Goal: Information Seeking & Learning: Learn about a topic

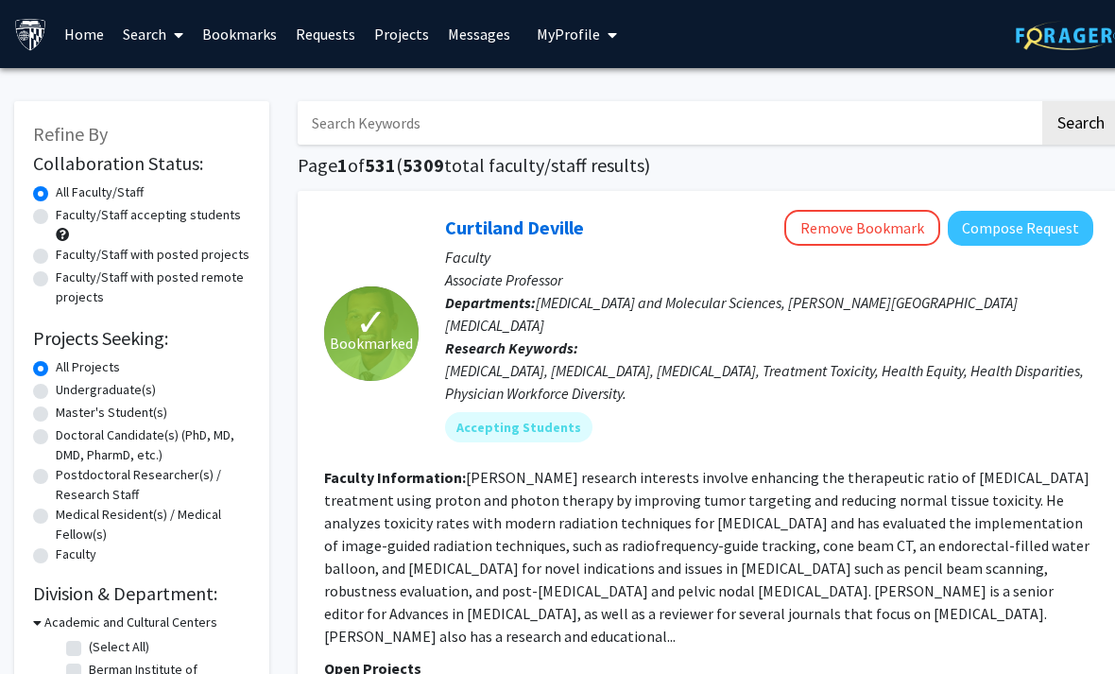
click at [56, 217] on label "Faculty/Staff accepting students" at bounding box center [148, 215] width 185 height 20
click at [56, 217] on input "Faculty/Staff accepting students" at bounding box center [62, 211] width 12 height 12
radio input "true"
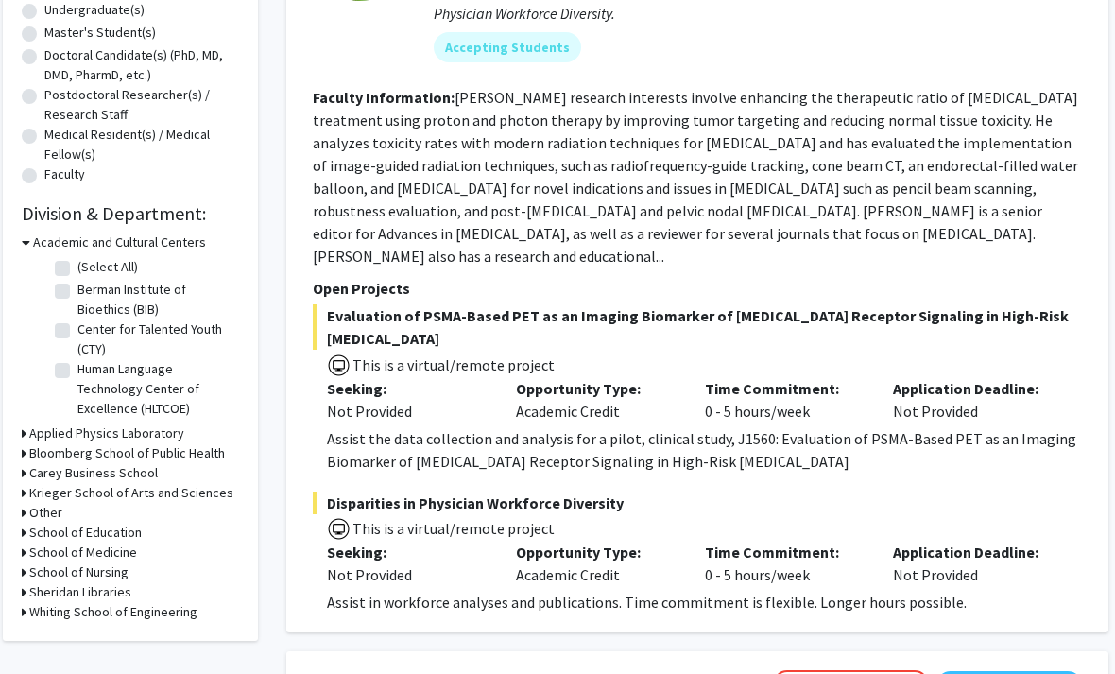
scroll to position [380, 11]
click at [37, 491] on h3 "Krieger School of Arts and Sciences" at bounding box center [131, 493] width 204 height 20
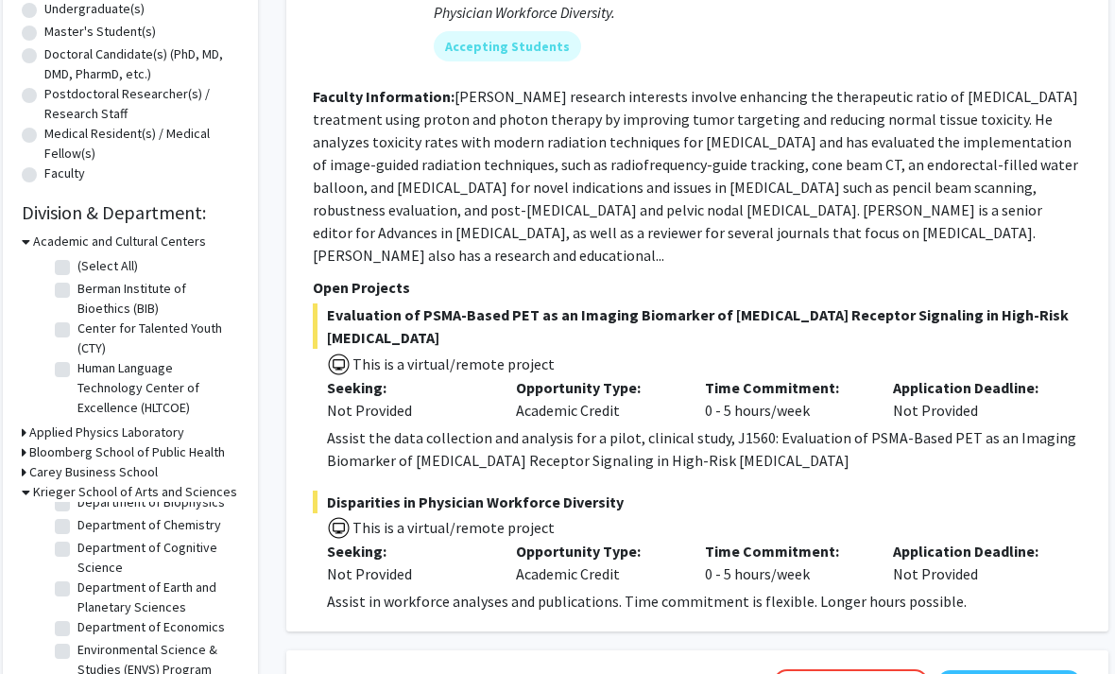
scroll to position [251, 0]
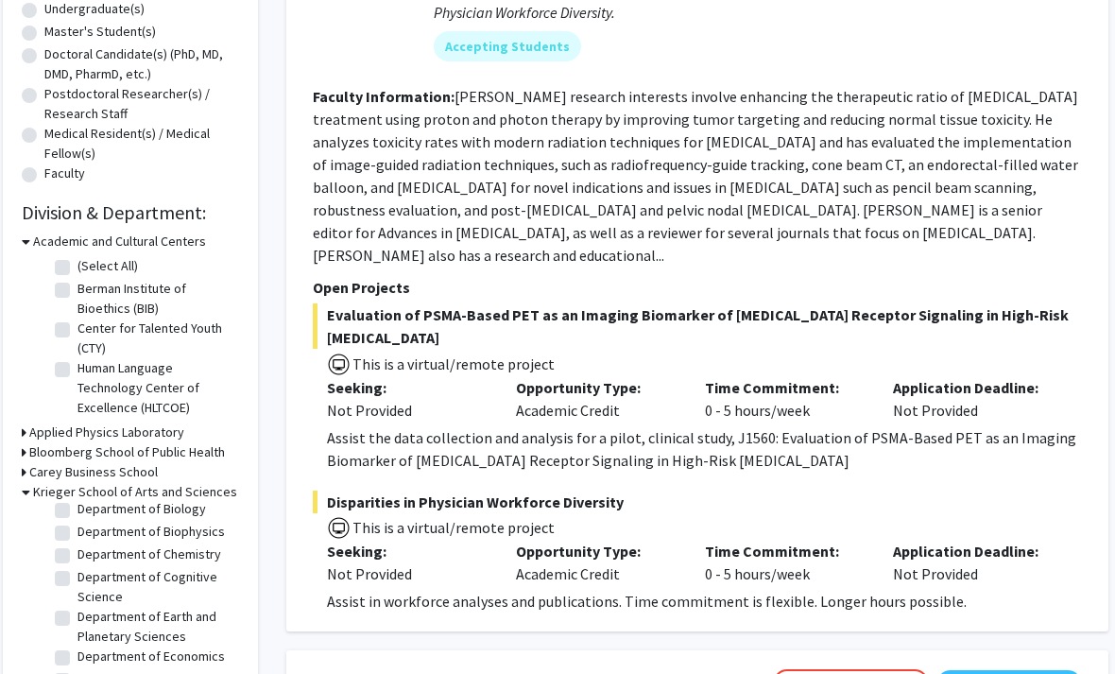
click at [77, 532] on label "Department of Biophysics" at bounding box center [150, 532] width 147 height 20
click at [77, 532] on input "Department of Biophysics" at bounding box center [83, 528] width 12 height 12
checkbox input "true"
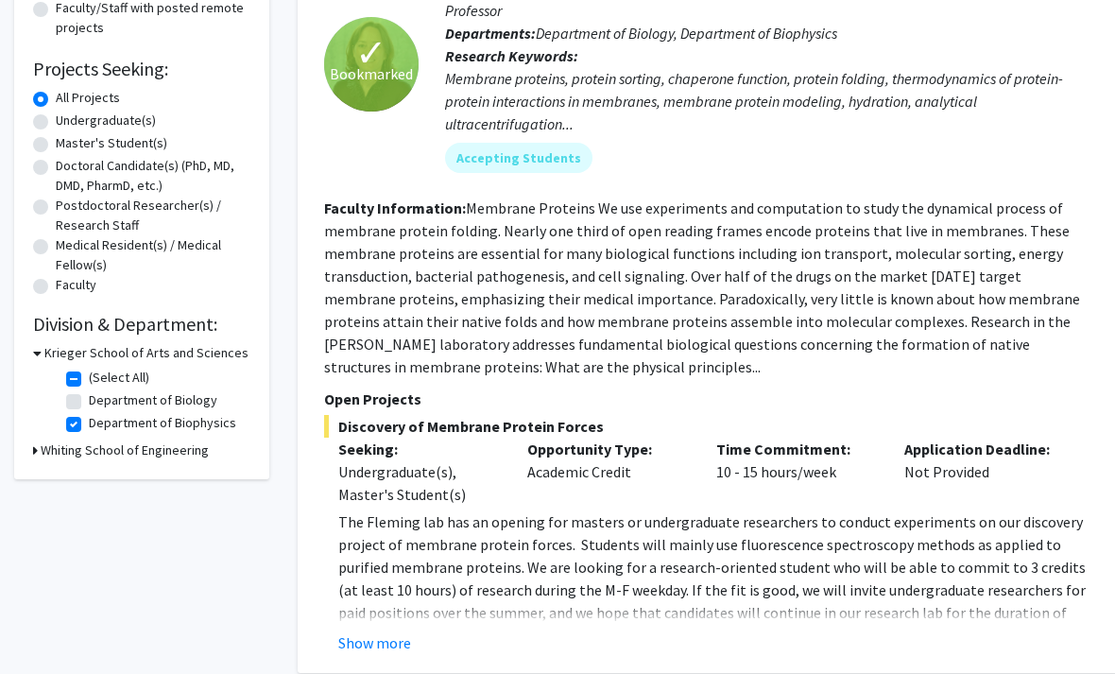
scroll to position [270, 0]
click at [117, 395] on label "Department of Biology" at bounding box center [153, 399] width 128 height 20
click at [101, 395] on input "Department of Biology" at bounding box center [95, 395] width 12 height 12
checkbox input "true"
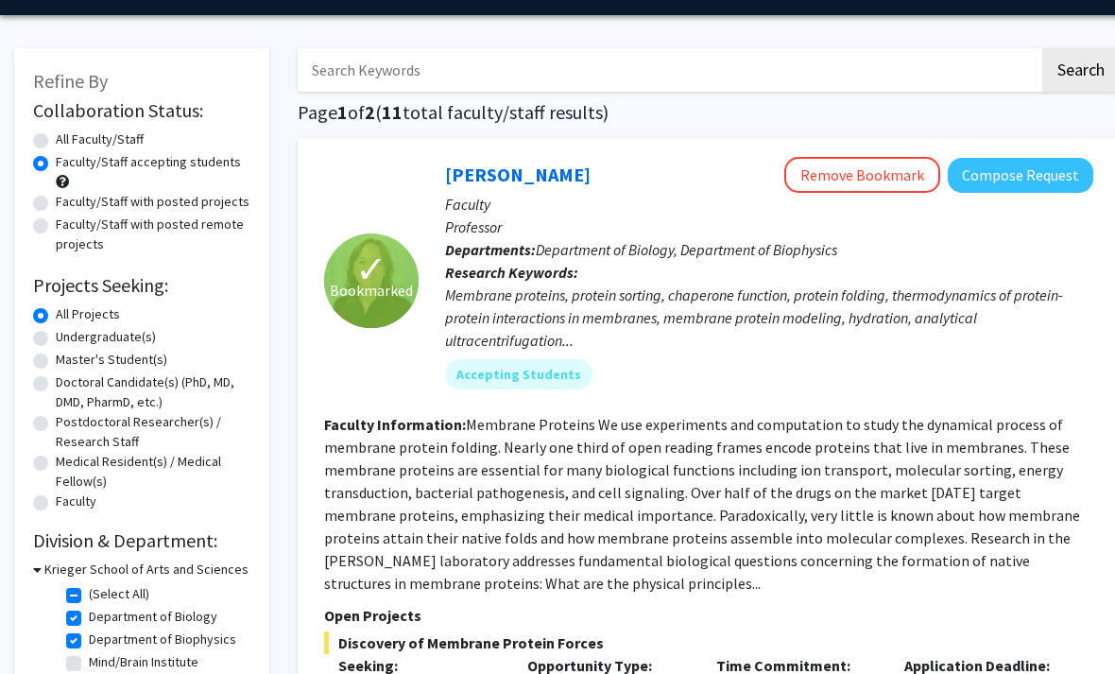
scroll to position [41, 0]
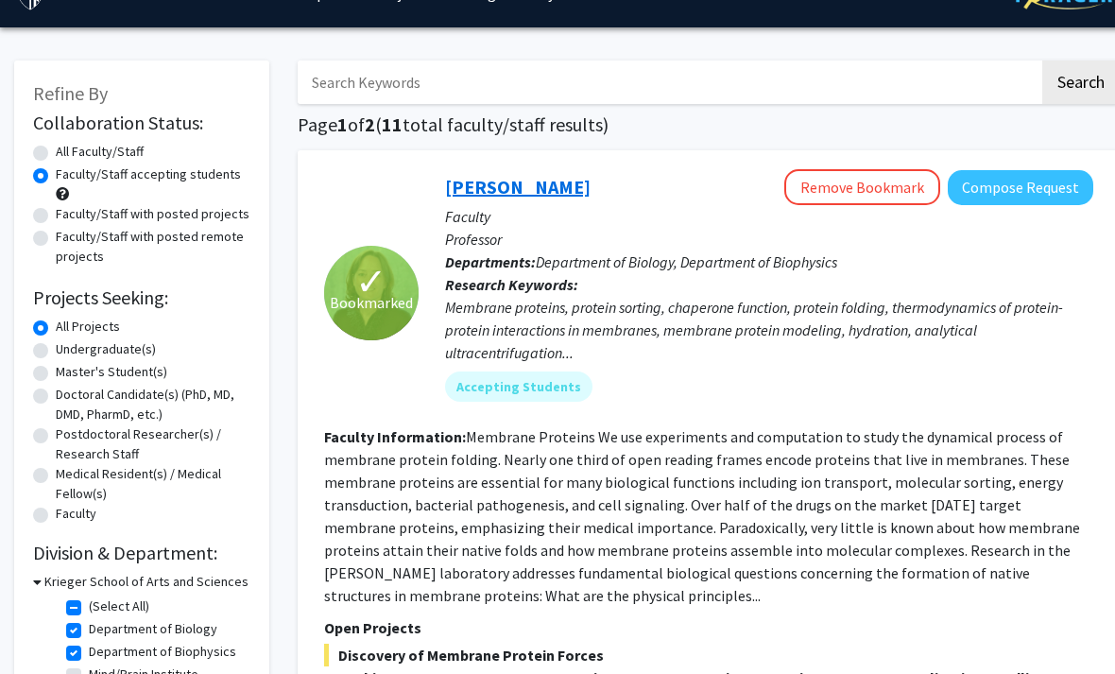
click at [502, 181] on link "[PERSON_NAME]" at bounding box center [518, 187] width 146 height 24
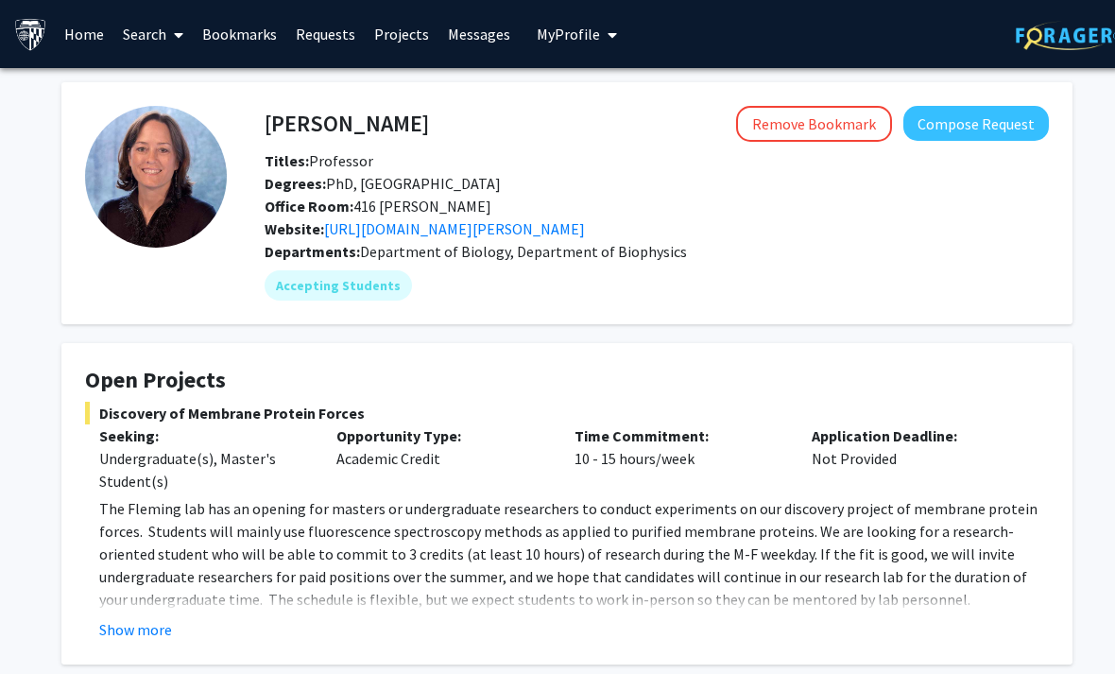
scroll to position [128, 0]
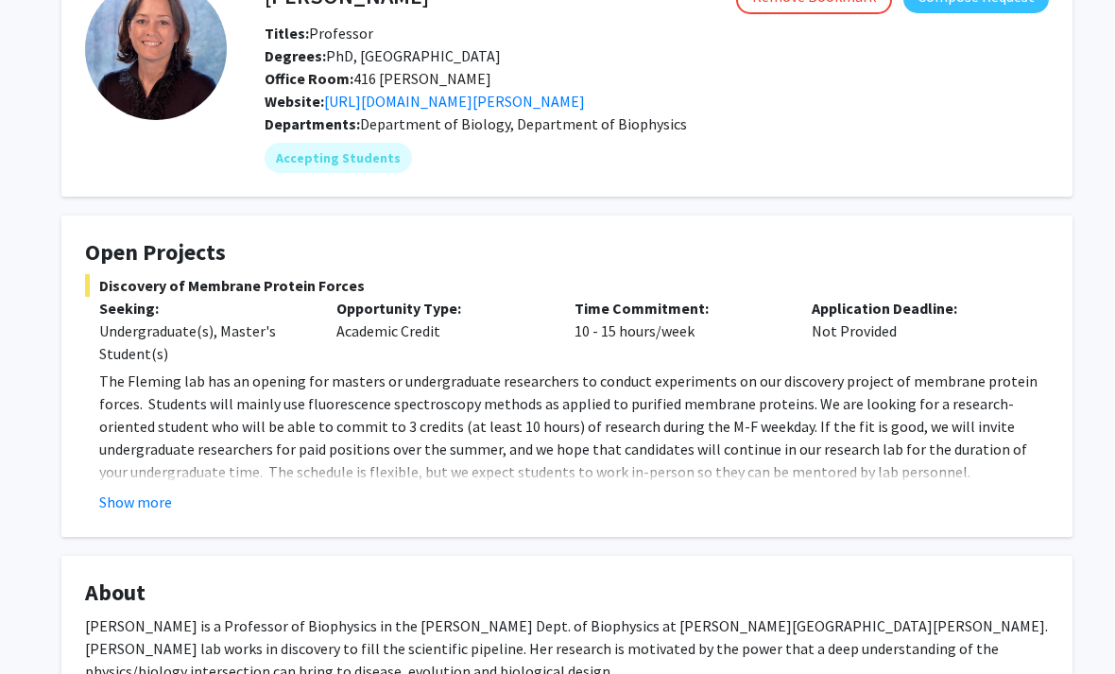
click at [146, 502] on button "Show more" at bounding box center [135, 501] width 73 height 23
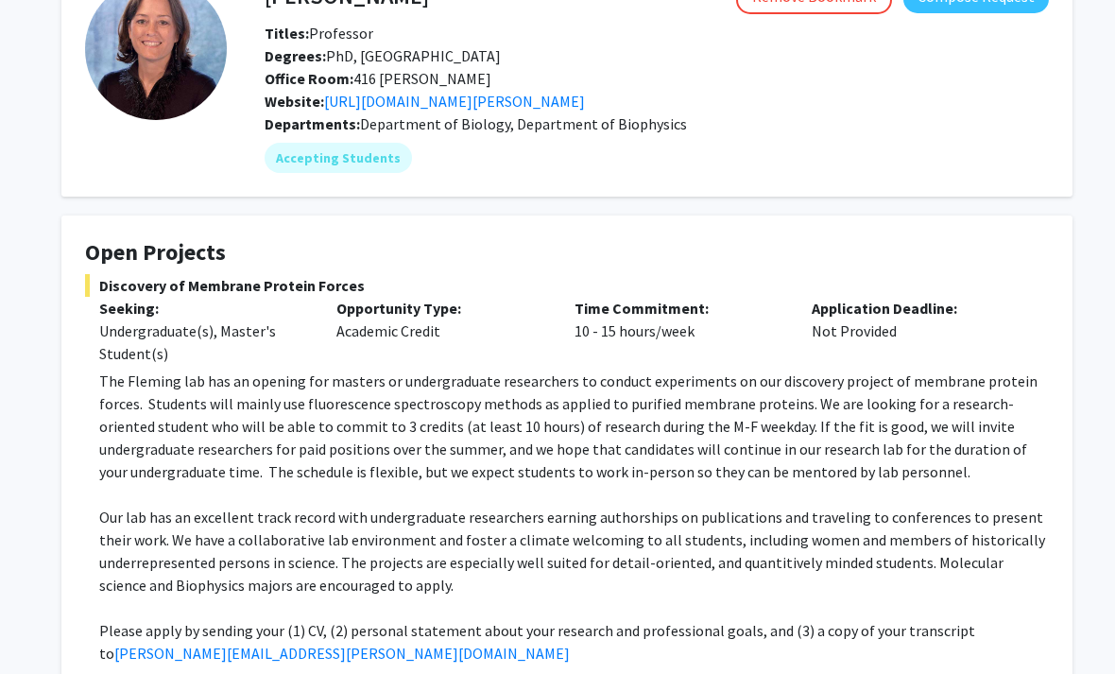
scroll to position [232, 0]
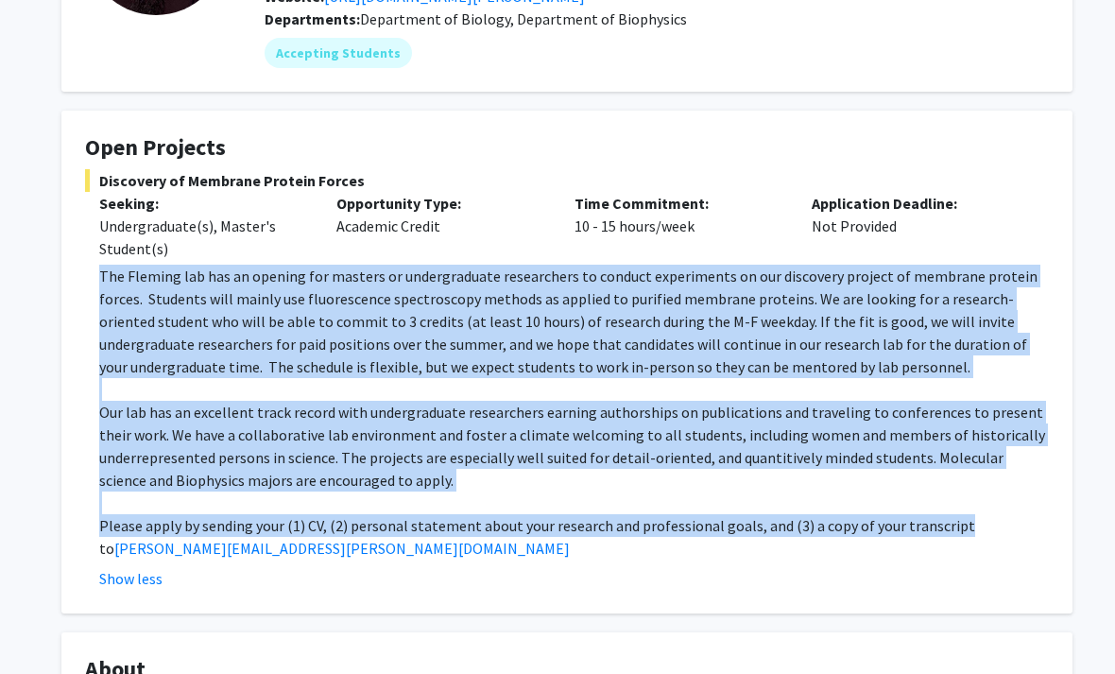
drag, startPoint x: 1023, startPoint y: 527, endPoint x: 95, endPoint y: 268, distance: 963.2
click at [95, 268] on fg-read-more "The [PERSON_NAME] lab has an opening for masters or undergraduate researchers t…" at bounding box center [567, 427] width 964 height 325
drag, startPoint x: 95, startPoint y: 268, endPoint x: 749, endPoint y: 550, distance: 711.9
click at [749, 550] on fg-read-more "The [PERSON_NAME] lab has an opening for masters or undergraduate researchers t…" at bounding box center [567, 427] width 964 height 325
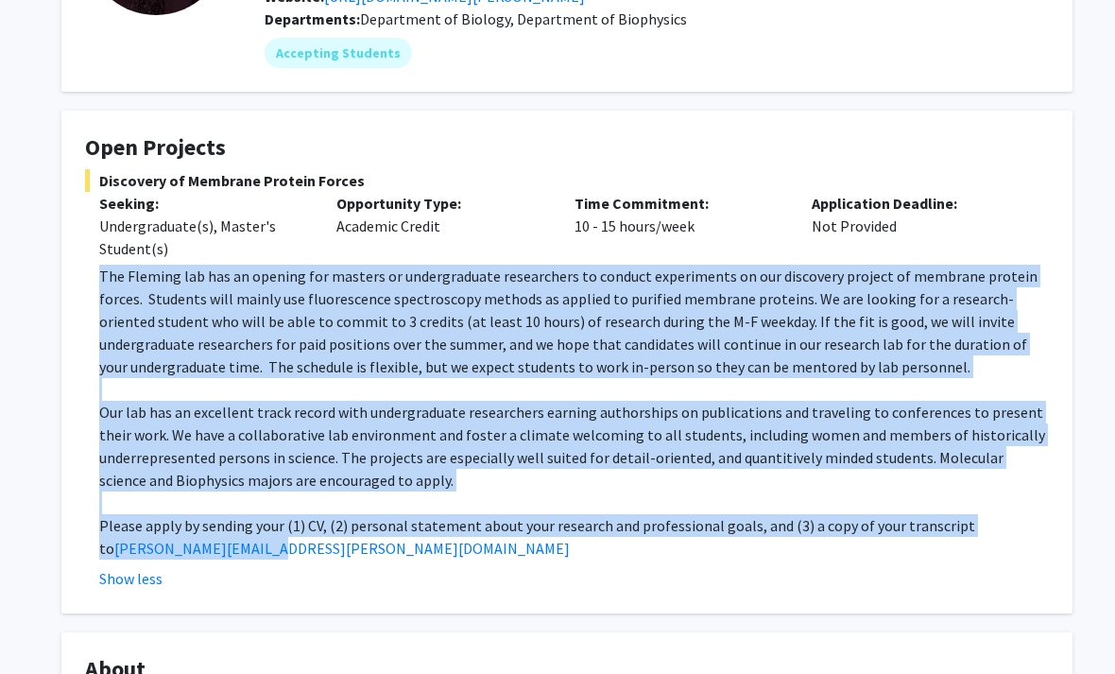
click at [749, 550] on p "Please apply by sending your (1) CV, (2) personal statement about your research…" at bounding box center [574, 536] width 950 height 45
drag, startPoint x: 749, startPoint y: 550, endPoint x: 111, endPoint y: 273, distance: 695.2
click at [111, 273] on div "The [PERSON_NAME] lab has an opening for masters or undergraduate researchers t…" at bounding box center [574, 412] width 950 height 295
click at [111, 273] on p "The Fleming lab has an opening for masters or undergraduate researchers to cond…" at bounding box center [574, 321] width 950 height 113
drag, startPoint x: 111, startPoint y: 273, endPoint x: 720, endPoint y: 551, distance: 668.9
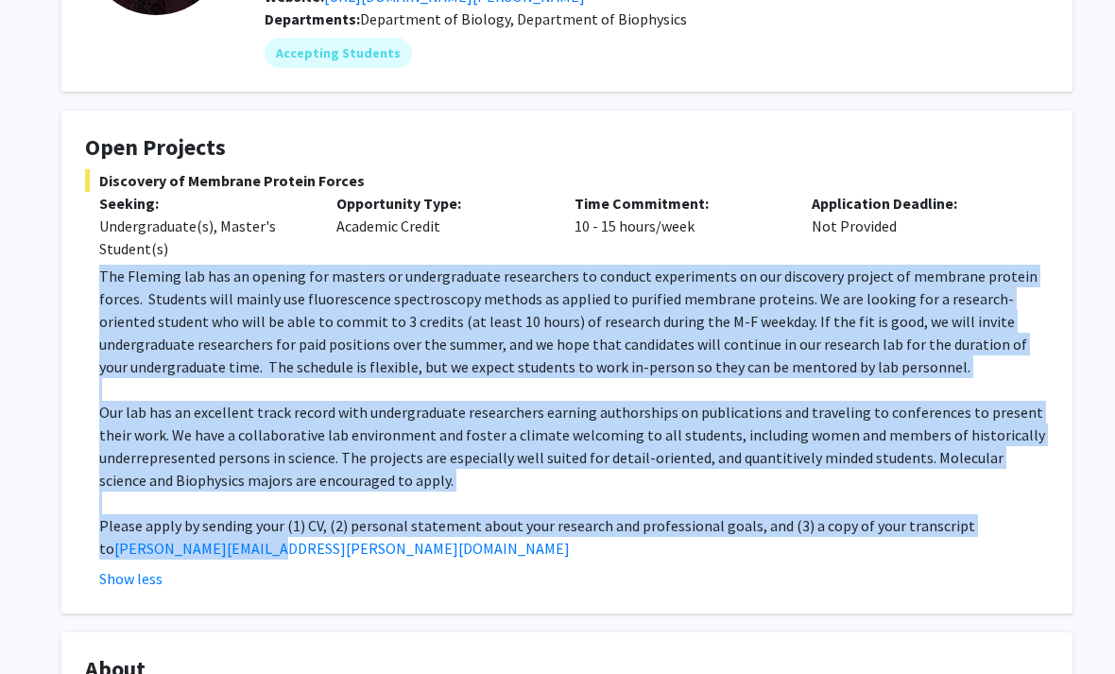
click at [720, 551] on div "The [PERSON_NAME] lab has an opening for masters or undergraduate researchers t…" at bounding box center [574, 412] width 950 height 295
click at [720, 551] on p "Please apply by sending your (1) CV, (2) personal statement about your research…" at bounding box center [574, 536] width 950 height 45
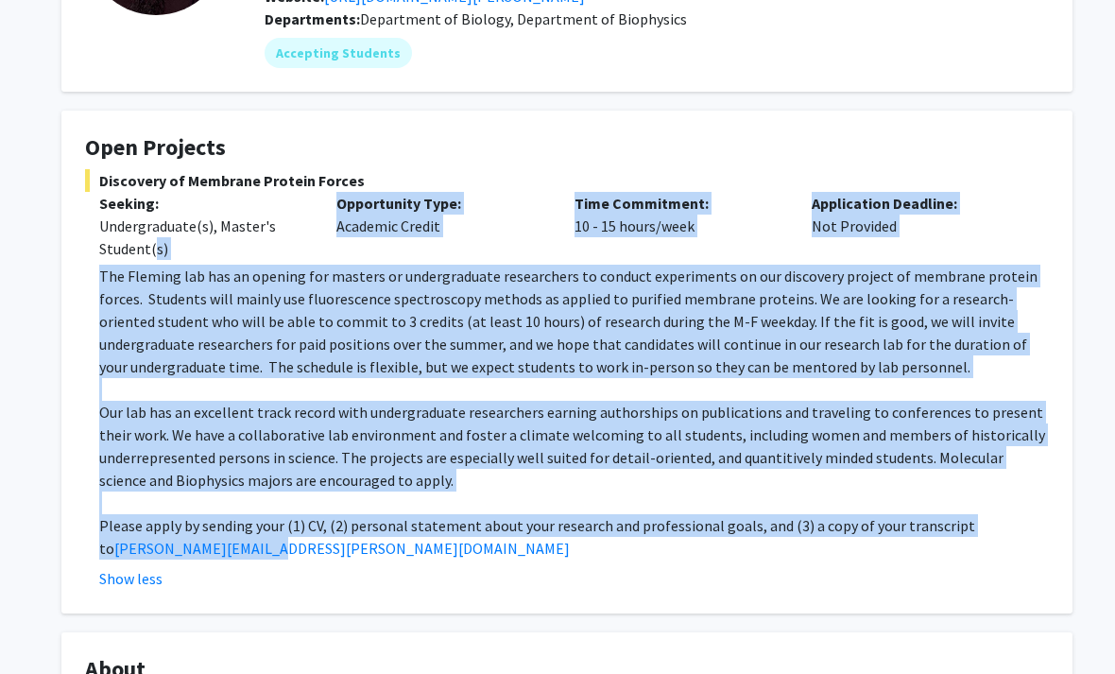
drag, startPoint x: 720, startPoint y: 551, endPoint x: 78, endPoint y: 262, distance: 703.7
click at [78, 262] on fg-card "Open Projects Discovery of Membrane Protein Forces Seeking: Undergraduate(s), M…" at bounding box center [566, 362] width 1011 height 503
click at [98, 272] on fg-read-more "The [PERSON_NAME] lab has an opening for masters or undergraduate researchers t…" at bounding box center [567, 427] width 964 height 325
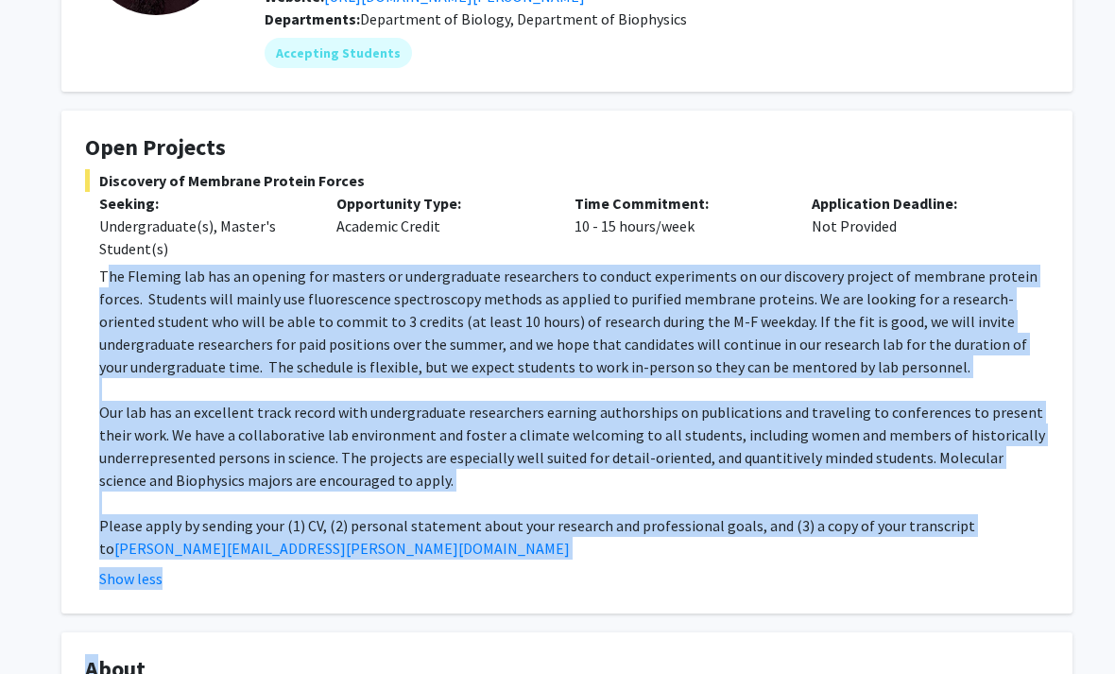
drag, startPoint x: 107, startPoint y: 281, endPoint x: 854, endPoint y: 618, distance: 819.9
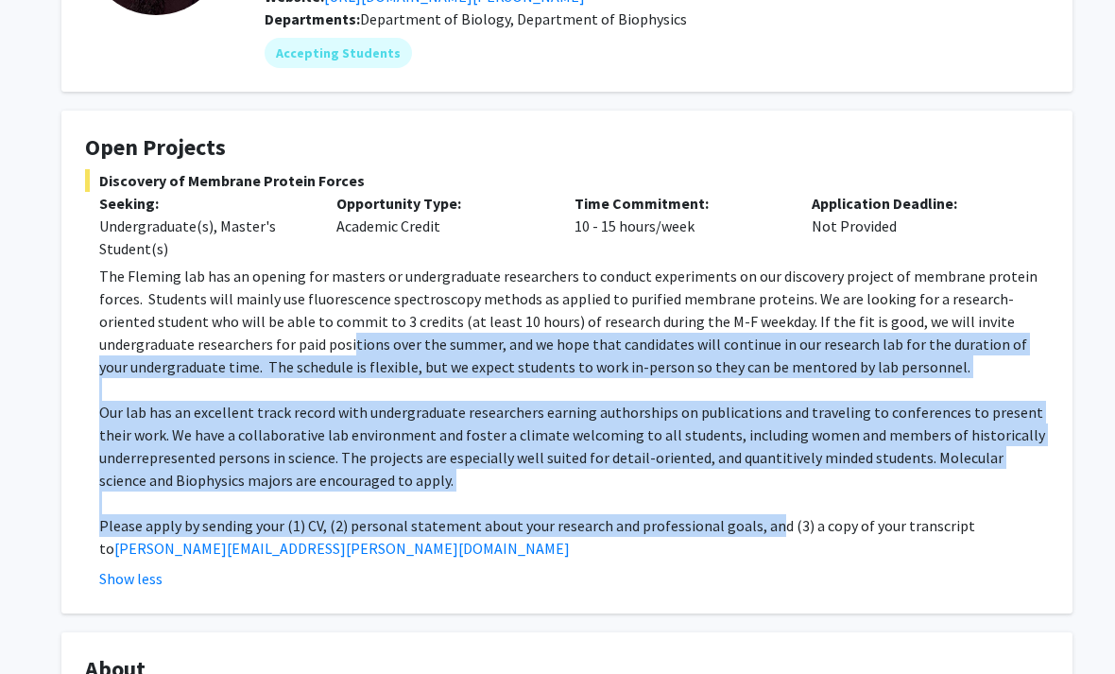
drag, startPoint x: 765, startPoint y: 521, endPoint x: 232, endPoint y: 327, distance: 567.0
click at [233, 329] on div "The [PERSON_NAME] lab has an opening for masters or undergraduate researchers t…" at bounding box center [574, 412] width 950 height 295
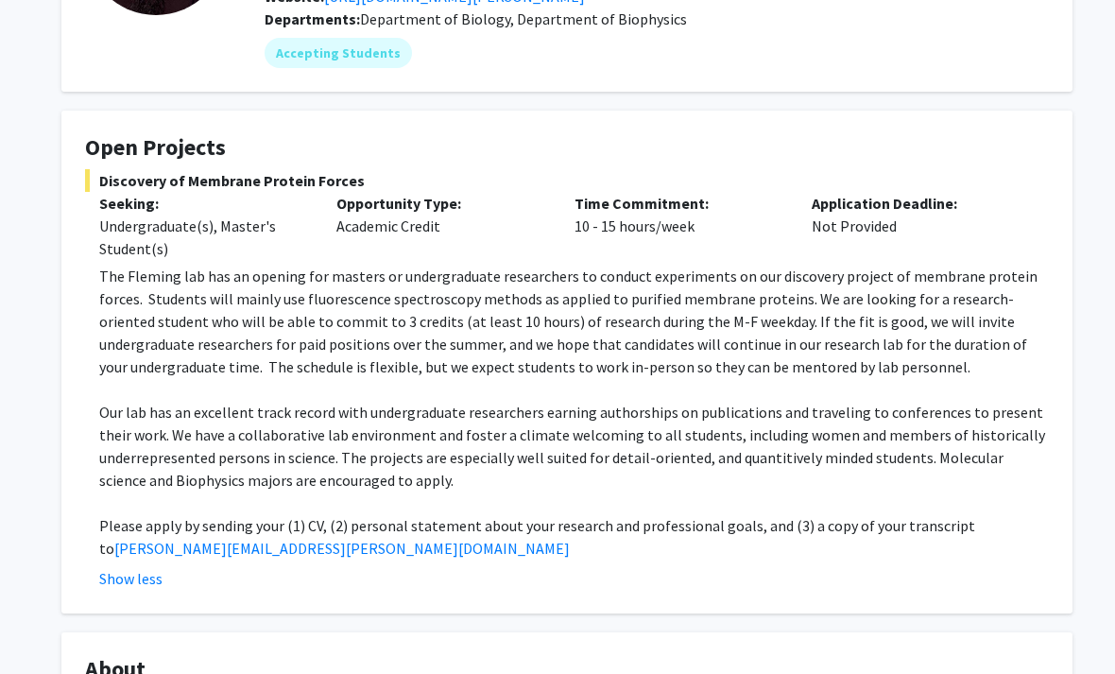
click at [218, 310] on p "The Fleming lab has an opening for masters or undergraduate researchers to cond…" at bounding box center [574, 321] width 950 height 113
click at [217, 309] on p "The Fleming lab has an opening for masters or undergraduate researchers to cond…" at bounding box center [574, 321] width 950 height 113
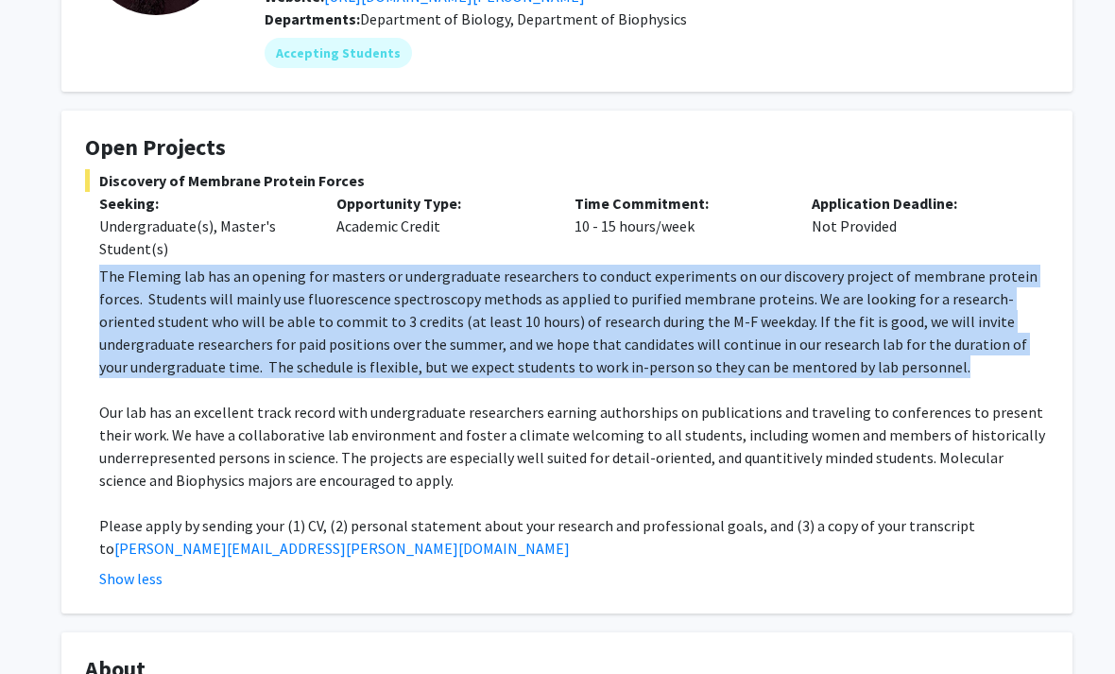
click at [217, 309] on p "The Fleming lab has an opening for masters or undergraduate researchers to cond…" at bounding box center [574, 321] width 950 height 113
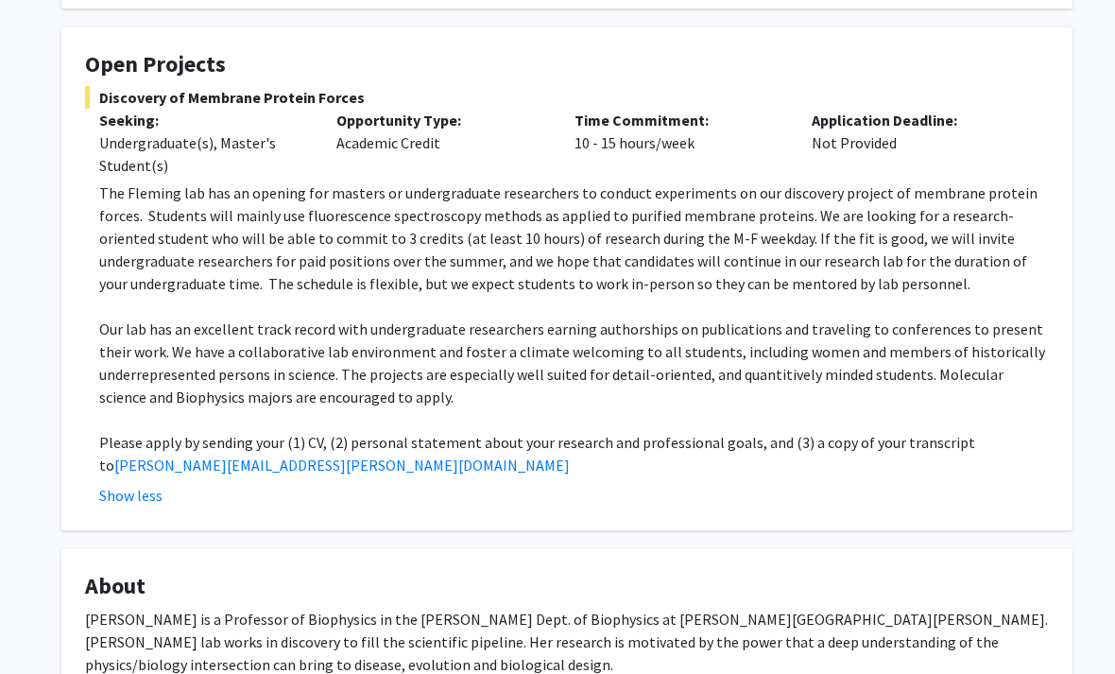
click at [184, 345] on p "Our lab has an excellent track record with undergraduate researchers earning au…" at bounding box center [574, 363] width 950 height 91
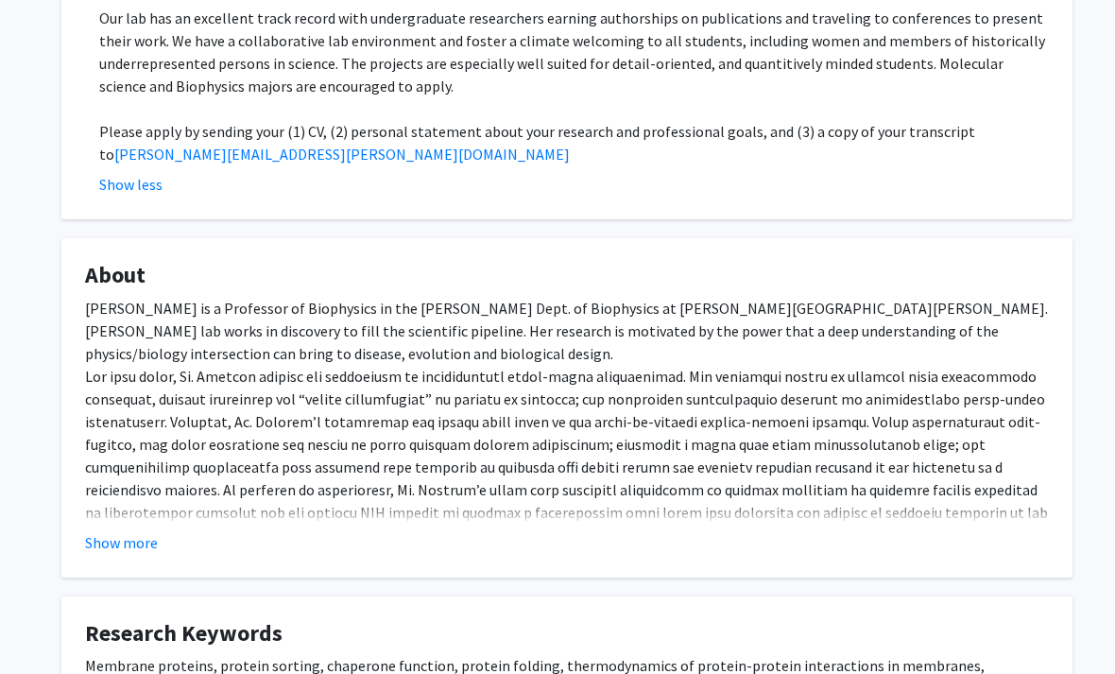
scroll to position [628, 0]
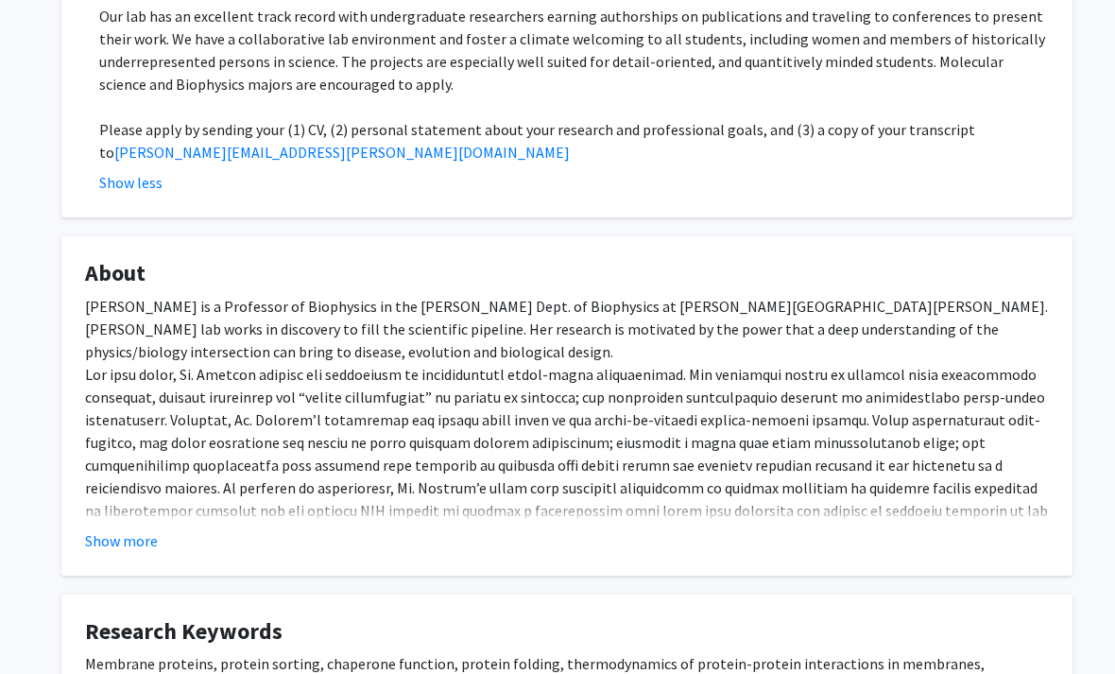
click at [135, 538] on button "Show more" at bounding box center [121, 540] width 73 height 23
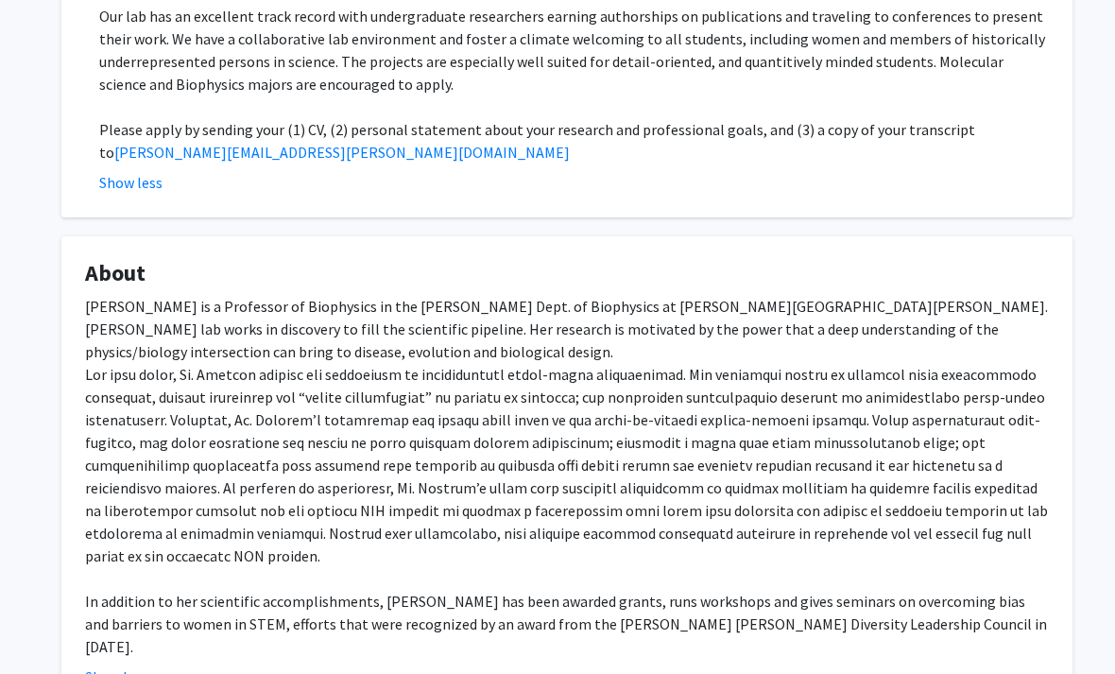
click at [135, 541] on div "[PERSON_NAME] is a Professor of Biophysics in the [PERSON_NAME] Dept. of Biophy…" at bounding box center [567, 476] width 964 height 363
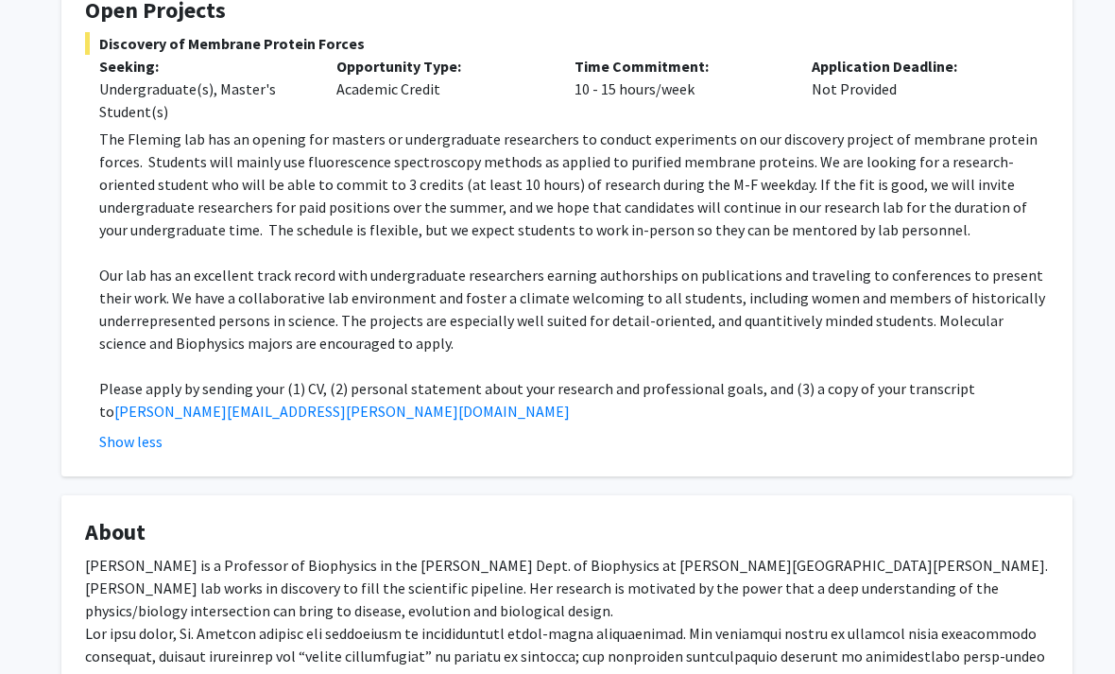
scroll to position [404, 0]
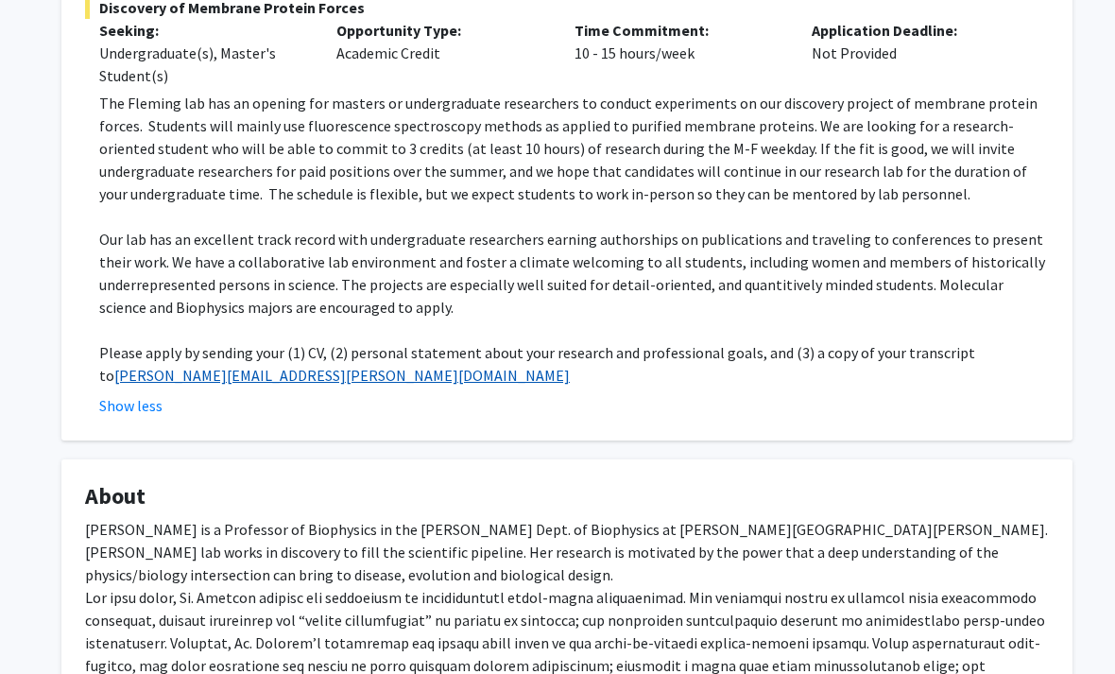
drag, startPoint x: 285, startPoint y: 382, endPoint x: 115, endPoint y: 366, distance: 170.8
click at [115, 366] on p "Please apply by sending your (1) CV, (2) personal statement about your research…" at bounding box center [574, 364] width 950 height 45
copy p "Please apply by sending your (1) CV, (2) personal statement about your research…"
click at [727, 290] on p "Our lab has an excellent track record with undergraduate researchers earning au…" at bounding box center [574, 273] width 950 height 91
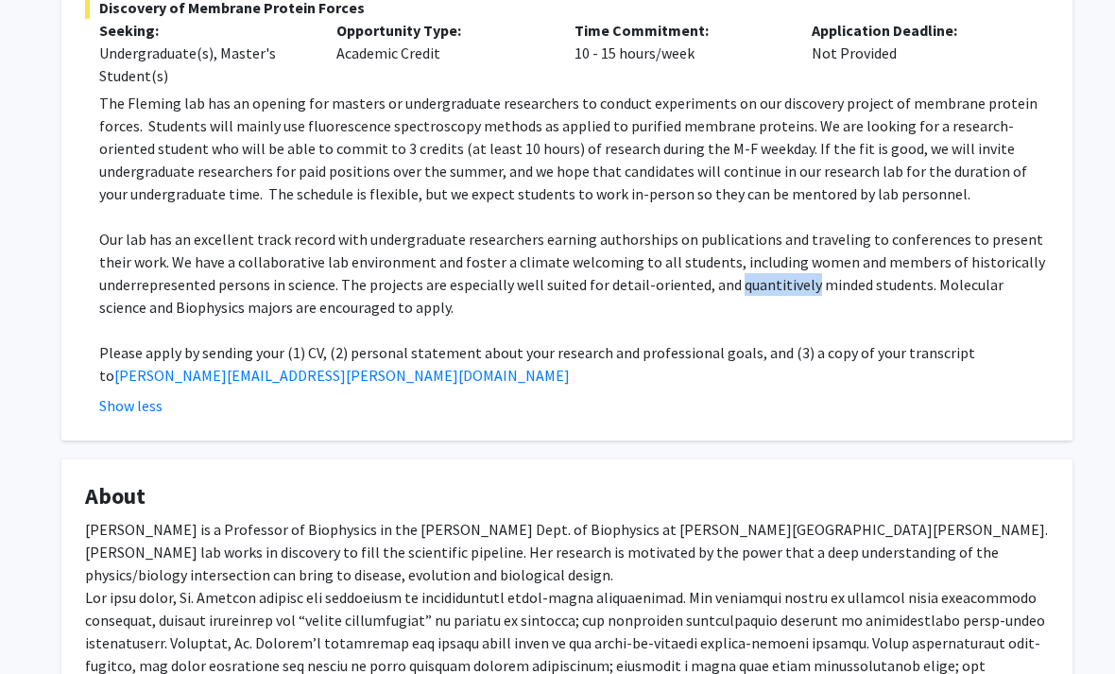
click at [727, 290] on p "Our lab has an excellent track record with undergraduate researchers earning au…" at bounding box center [574, 273] width 950 height 91
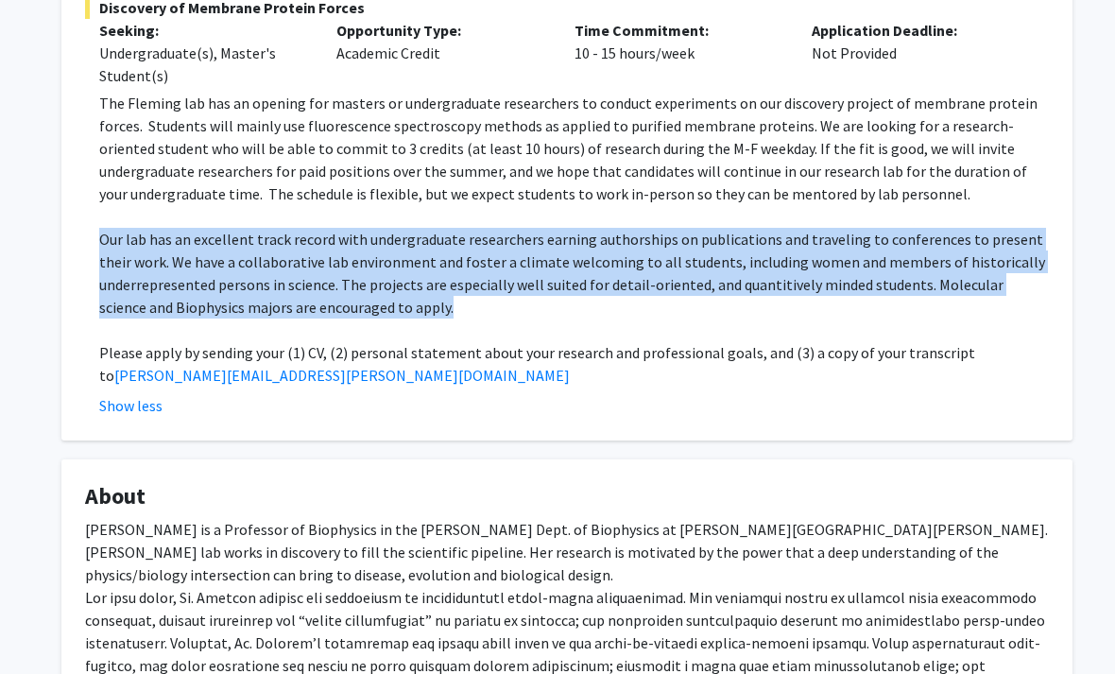
click at [727, 290] on p "Our lab has an excellent track record with undergraduate researchers earning au…" at bounding box center [574, 273] width 950 height 91
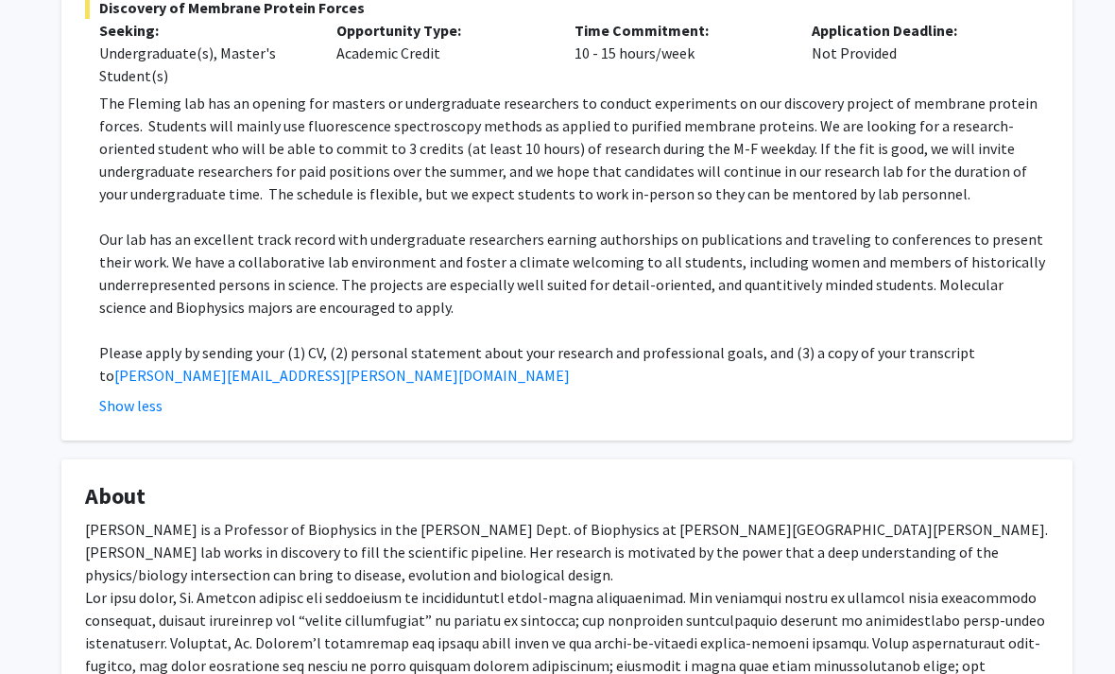
click at [603, 247] on p "Our lab has an excellent track record with undergraduate researchers earning au…" at bounding box center [574, 273] width 950 height 91
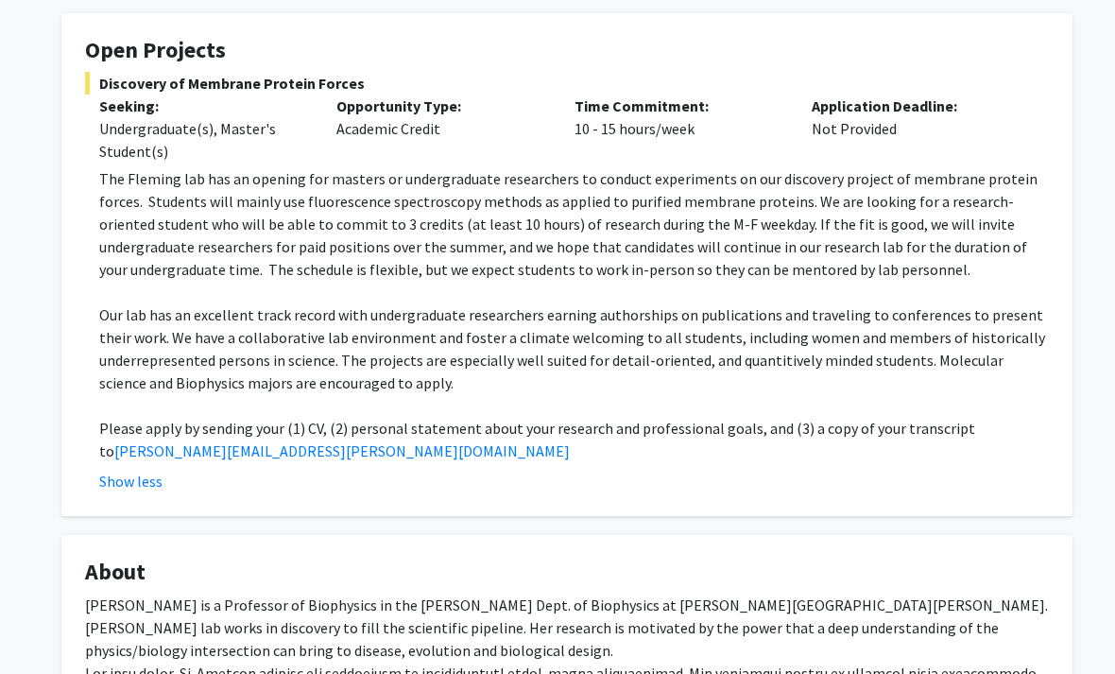
scroll to position [327, 0]
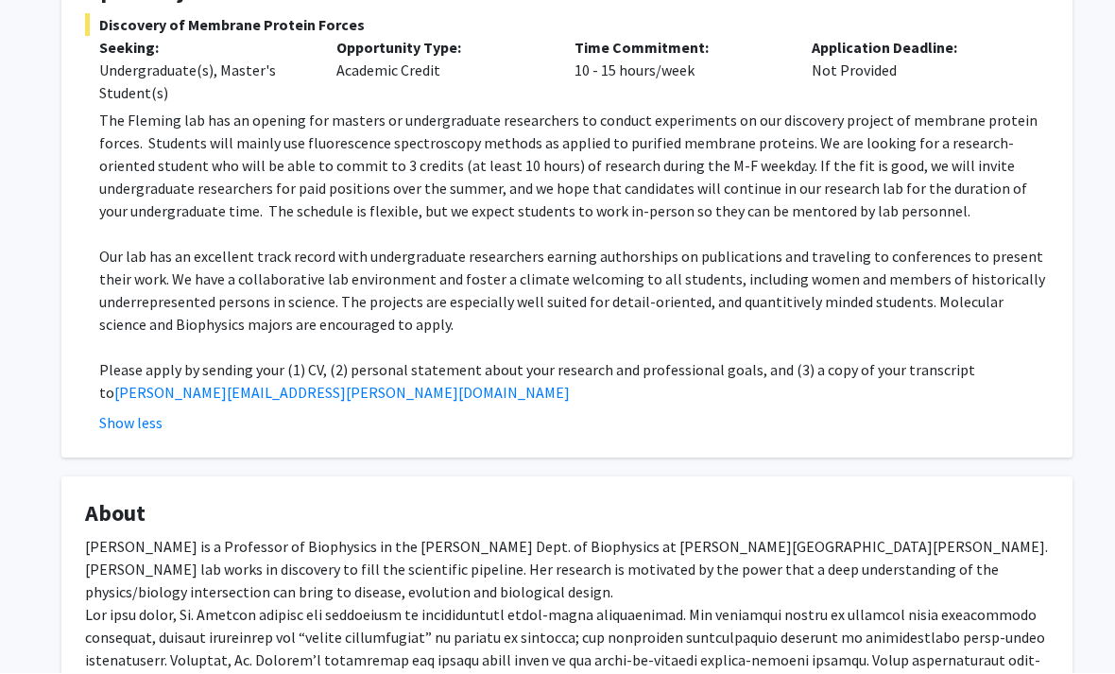
scroll to position [387, 0]
